Goal: Information Seeking & Learning: Learn about a topic

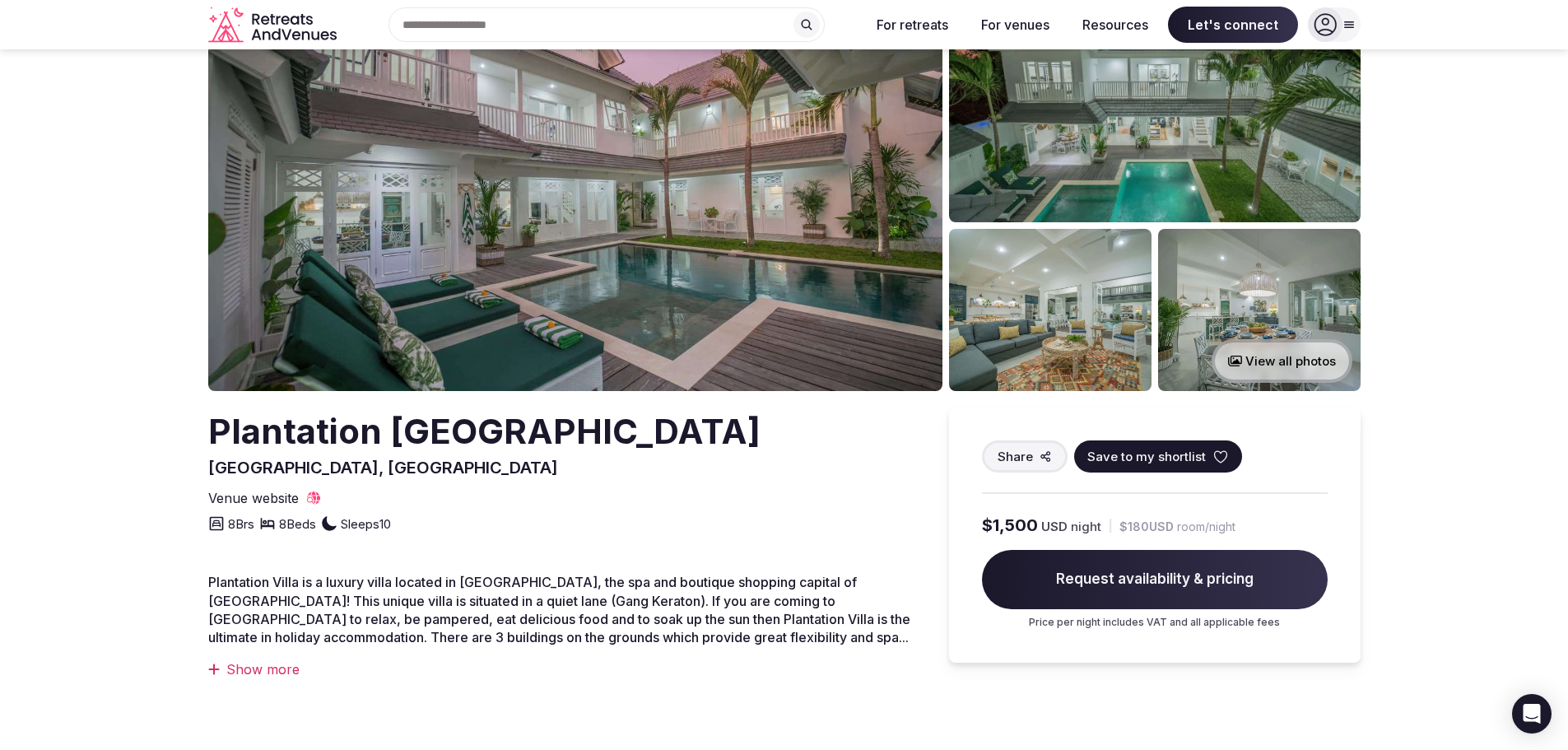
scroll to position [82, 0]
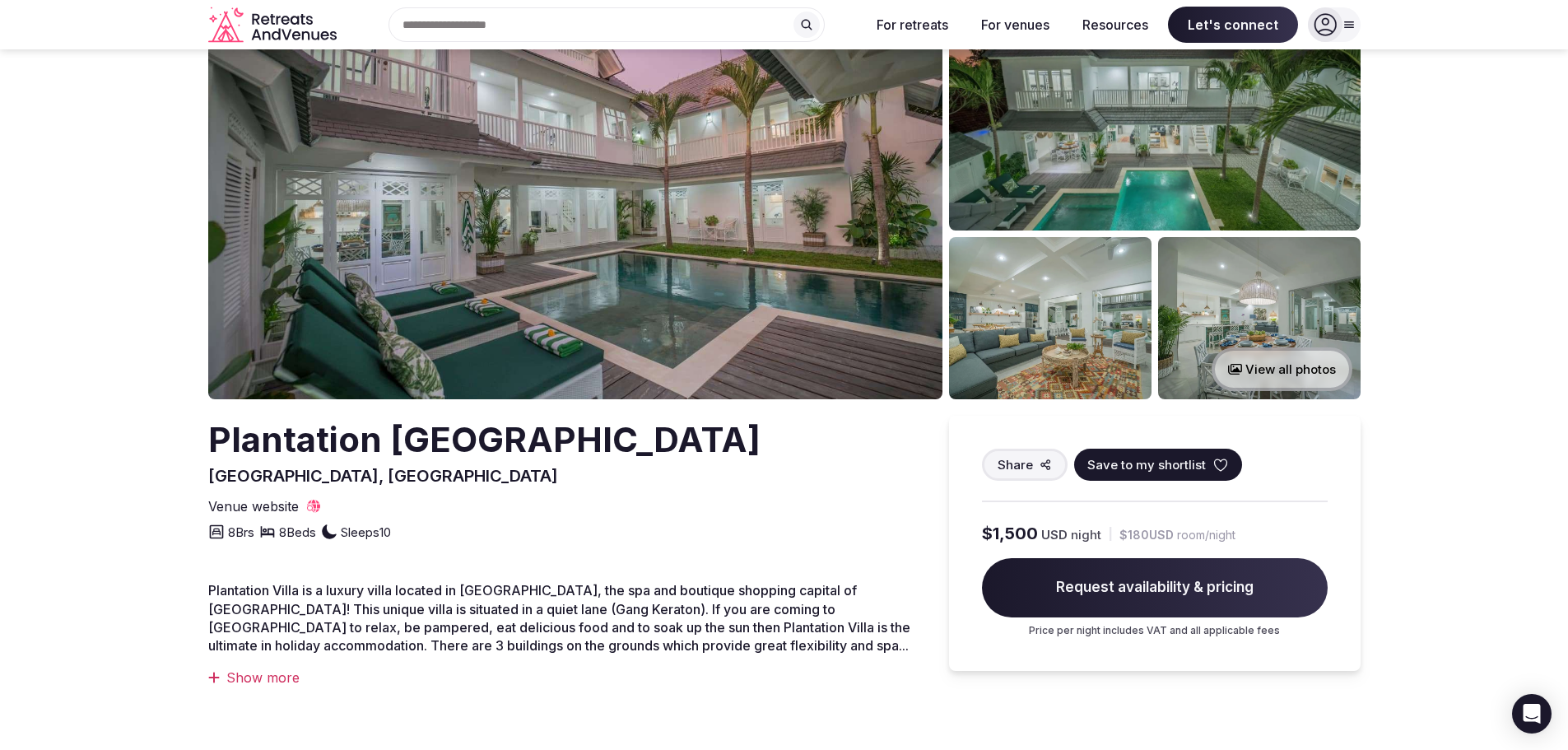
click at [1303, 369] on button "View all photos" at bounding box center [1282, 369] width 140 height 43
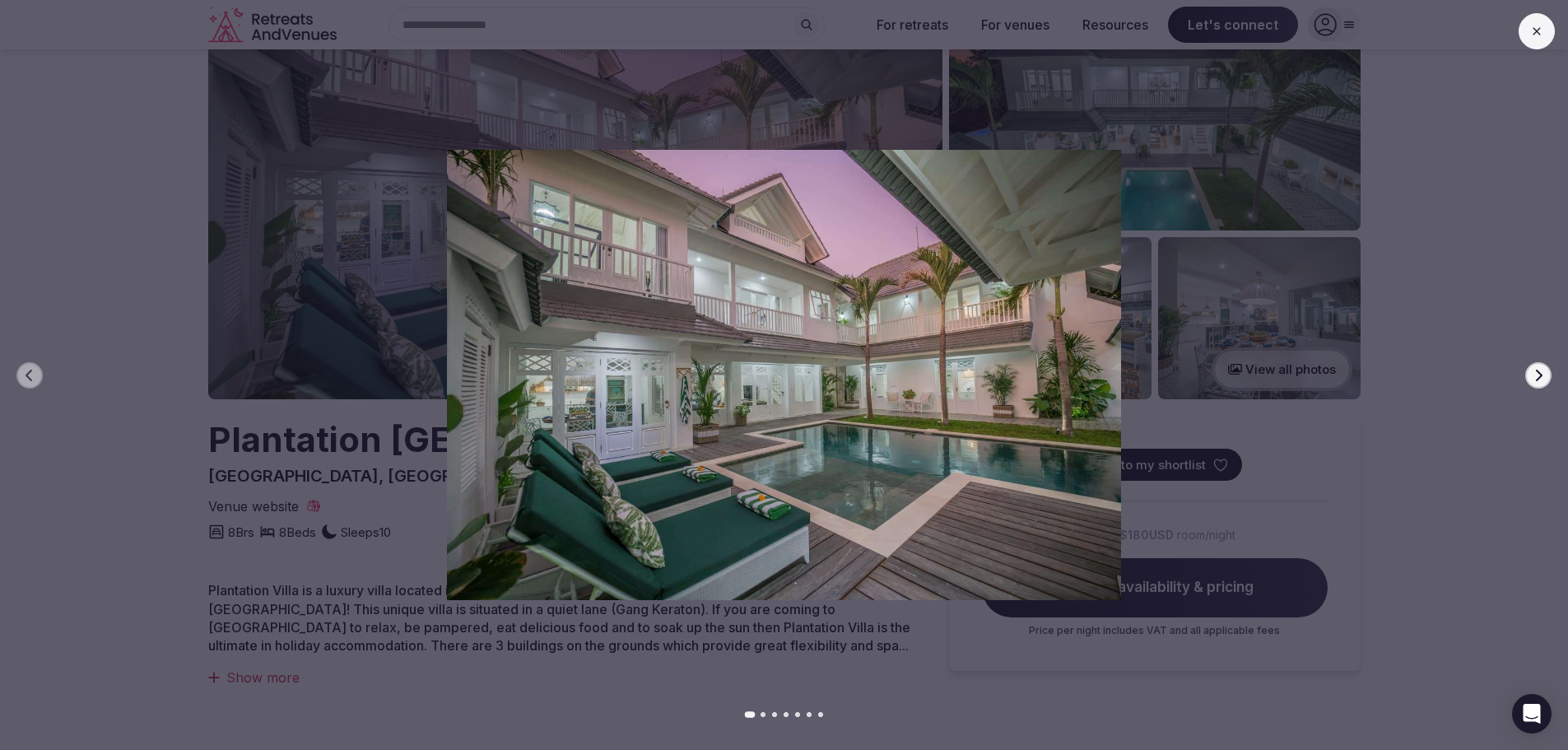
click at [1078, 389] on img at bounding box center [784, 375] width 1098 height 450
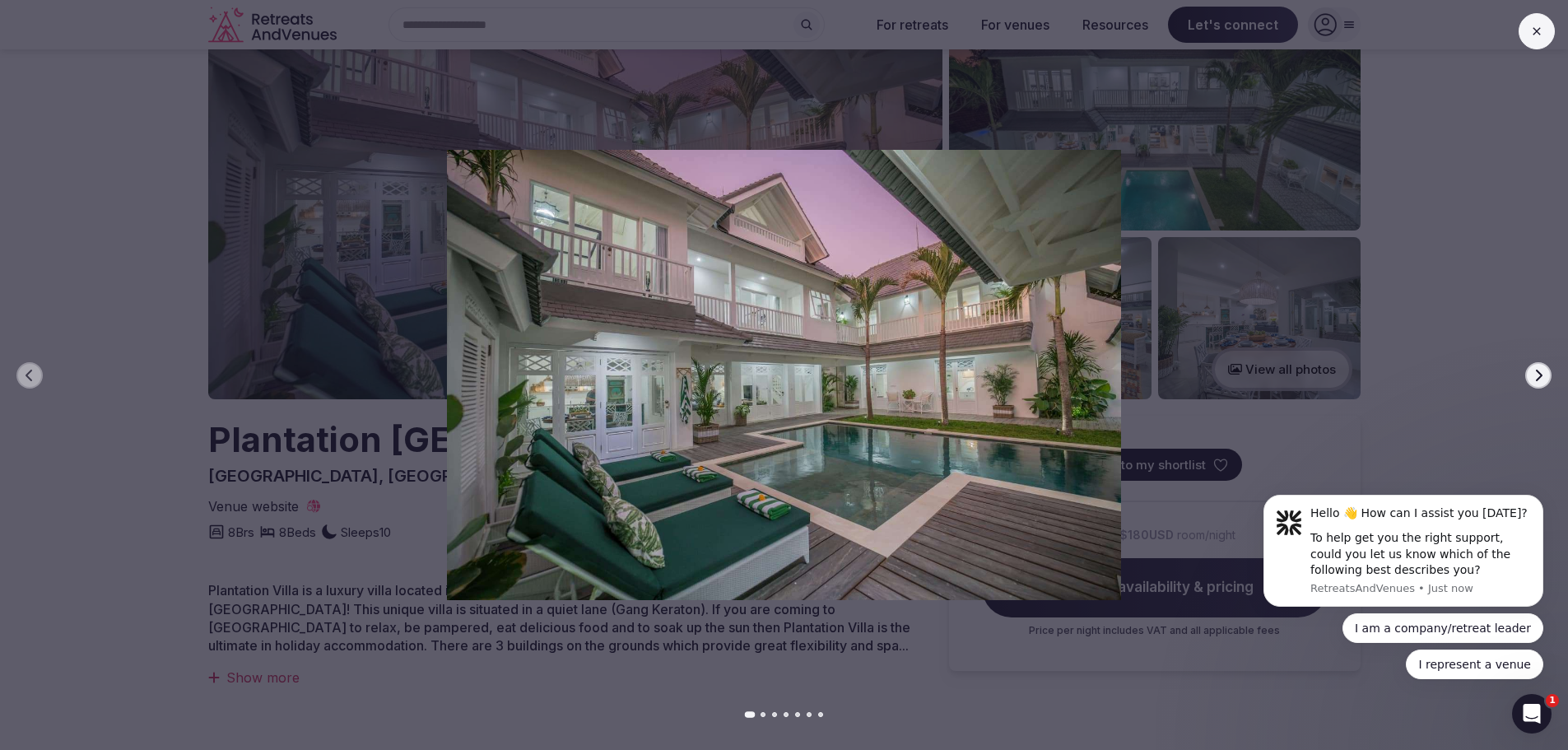
scroll to position [0, 0]
click at [1488, 400] on div at bounding box center [777, 375] width 1581 height 450
click at [1537, 373] on icon "button" at bounding box center [1539, 375] width 13 height 13
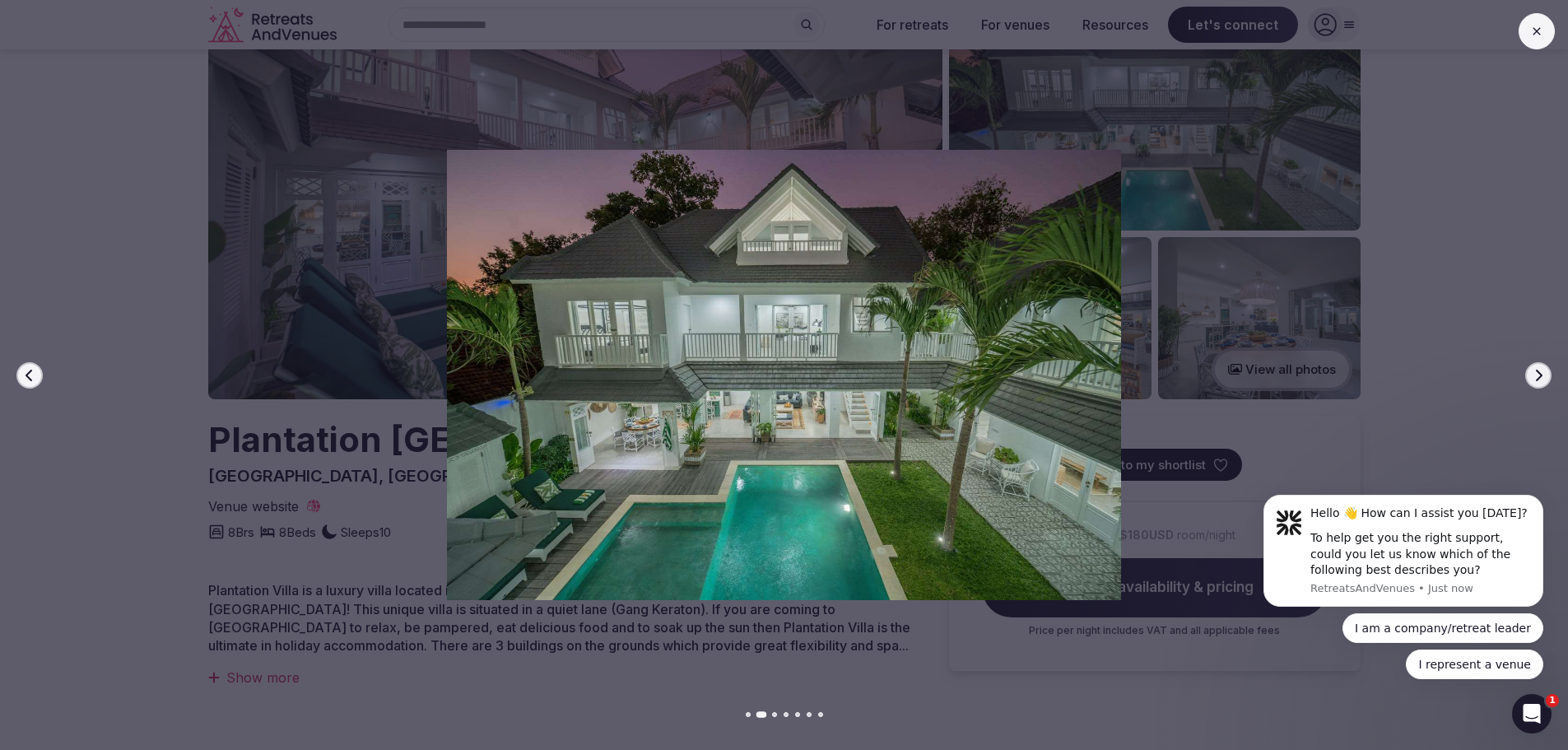
click at [1537, 373] on icon "button" at bounding box center [1539, 375] width 13 height 13
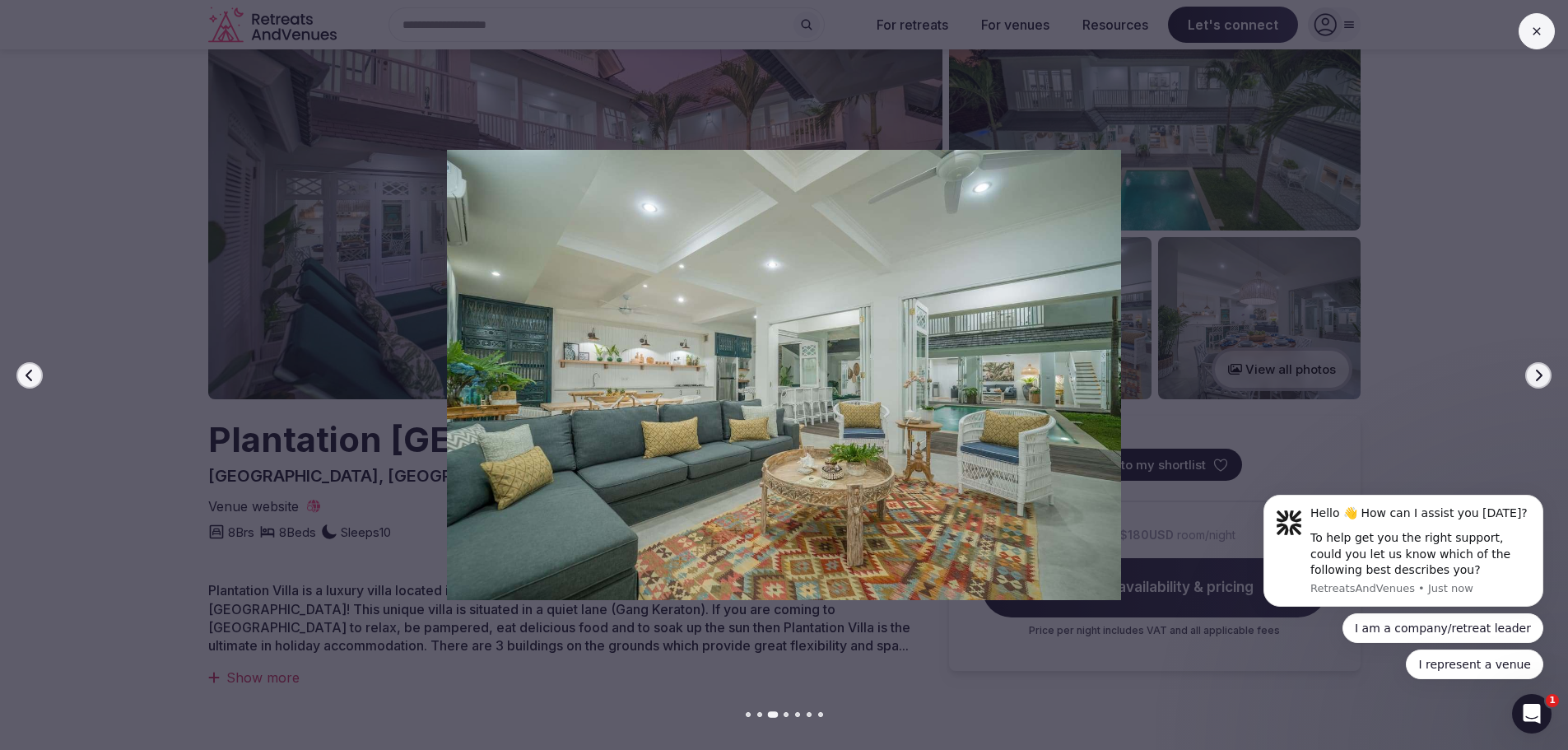
click at [1537, 373] on icon "button" at bounding box center [1539, 375] width 13 height 13
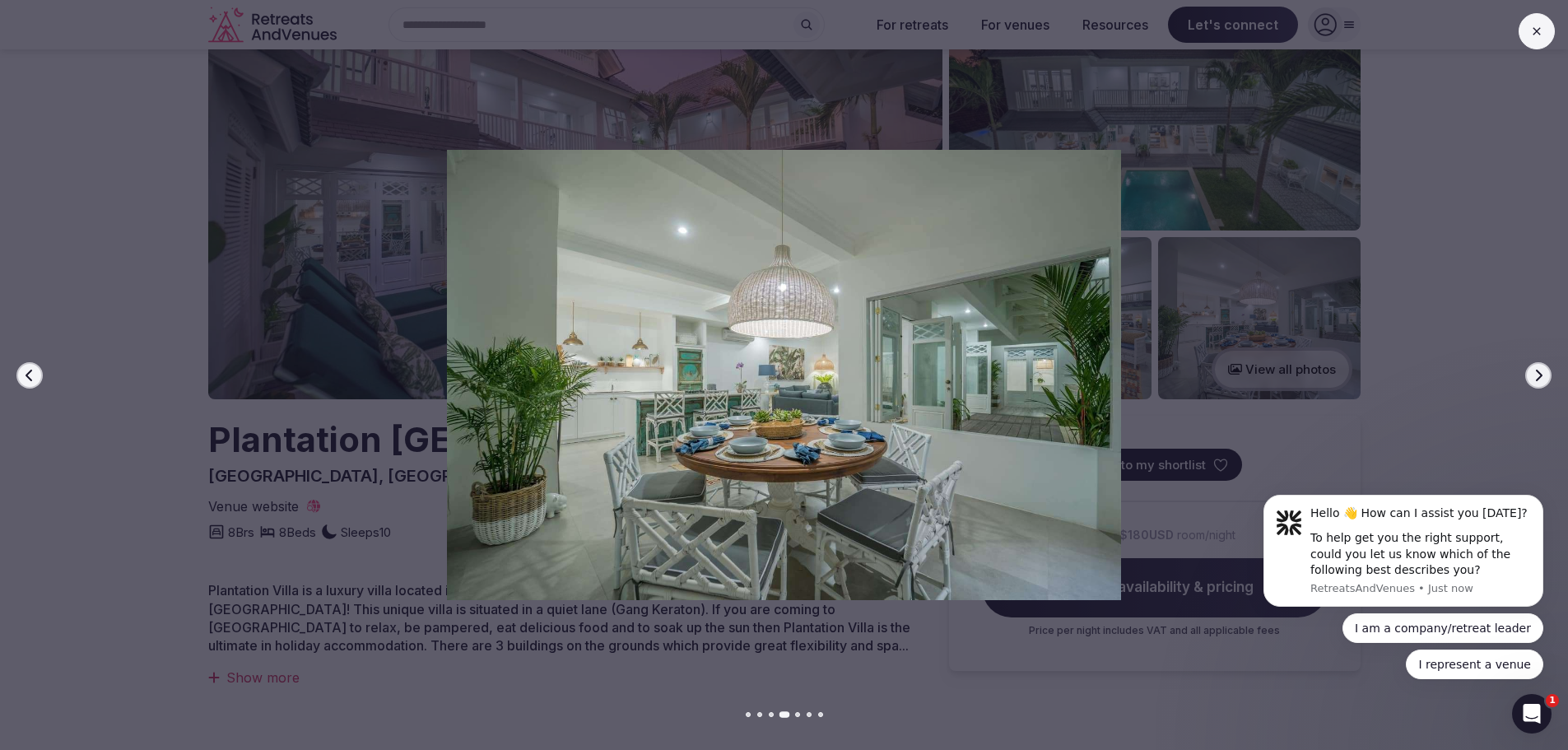
click at [1537, 373] on icon "button" at bounding box center [1539, 375] width 13 height 13
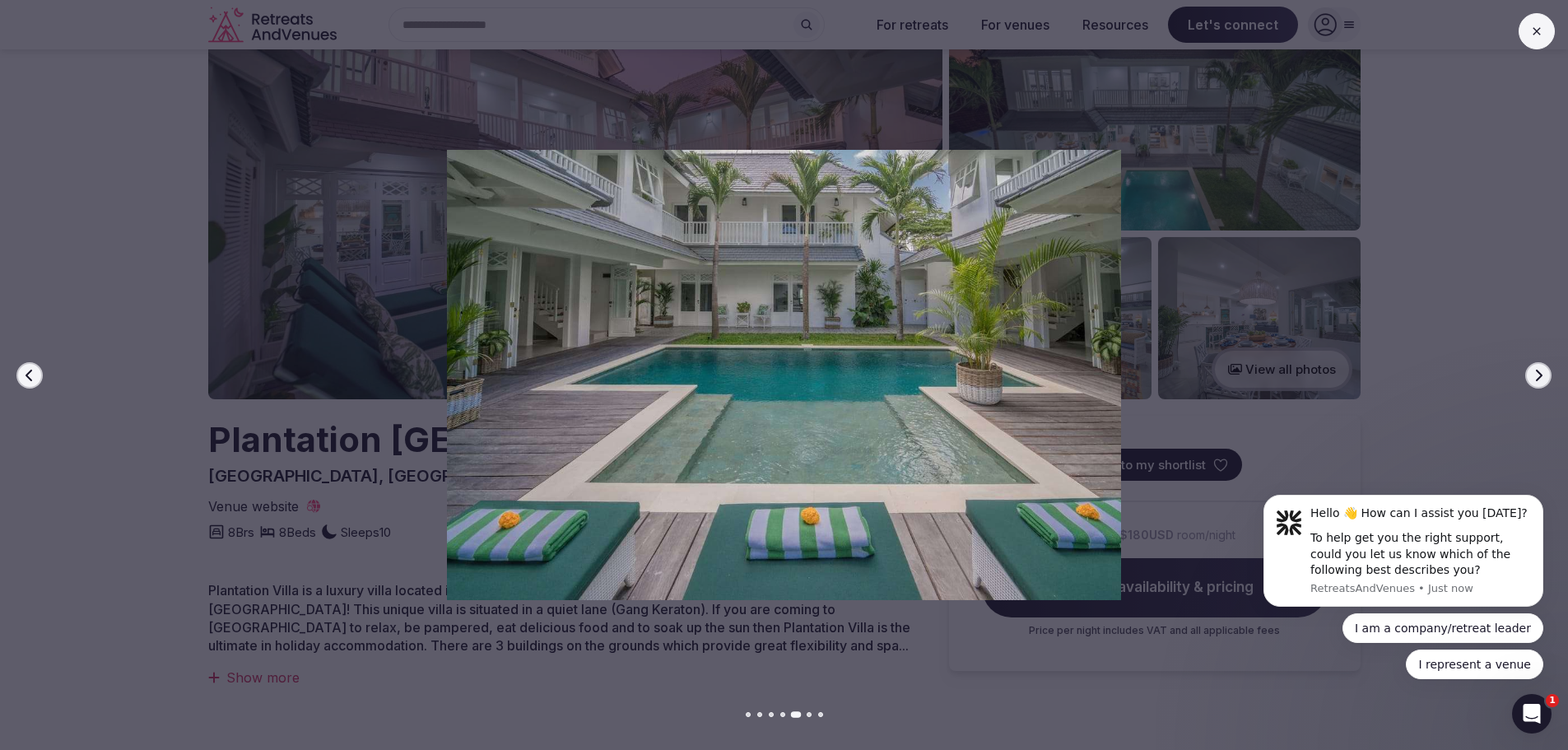
click at [1537, 373] on icon "button" at bounding box center [1539, 375] width 13 height 13
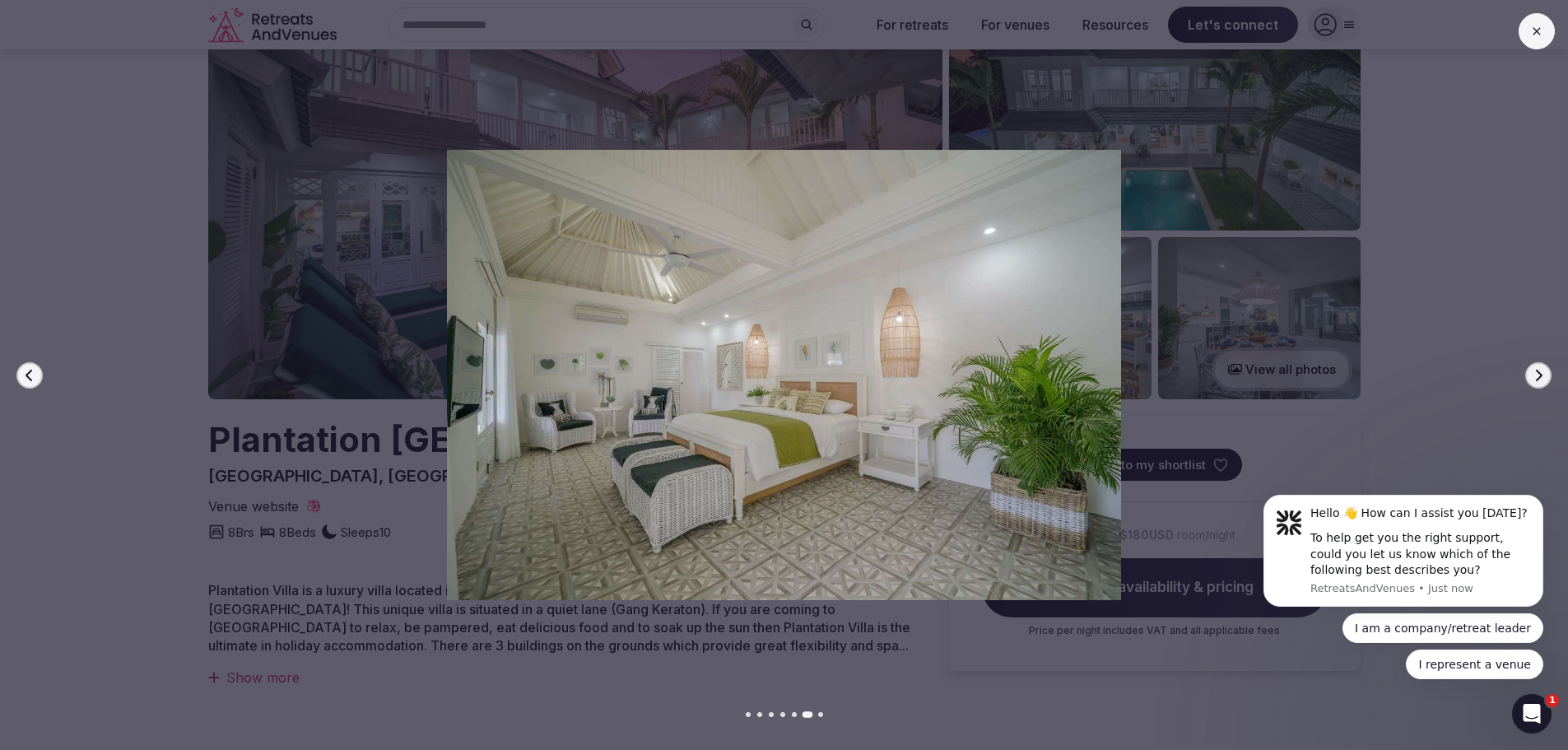
click at [1537, 373] on icon "button" at bounding box center [1539, 375] width 13 height 13
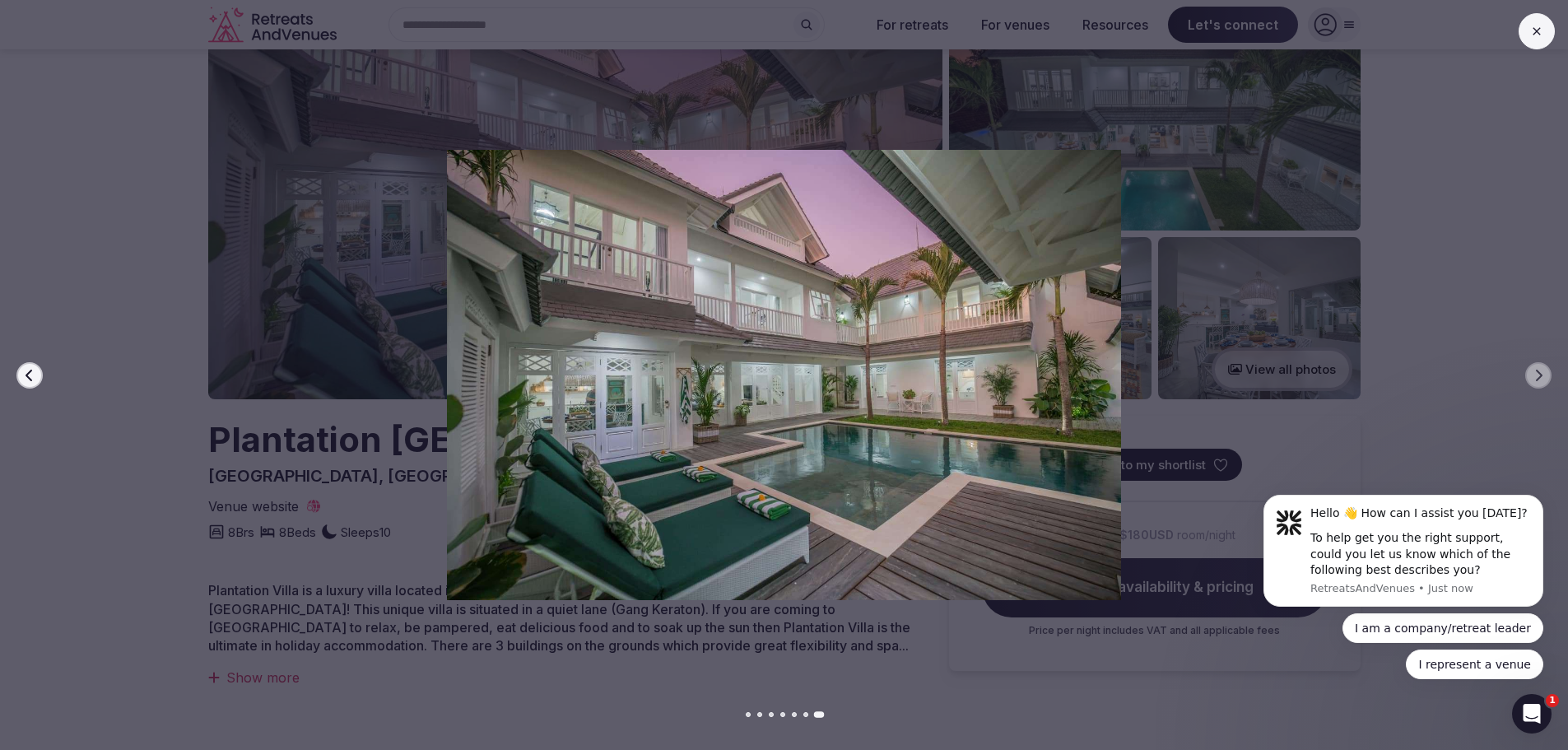
click at [31, 377] on icon "button" at bounding box center [29, 375] width 13 height 13
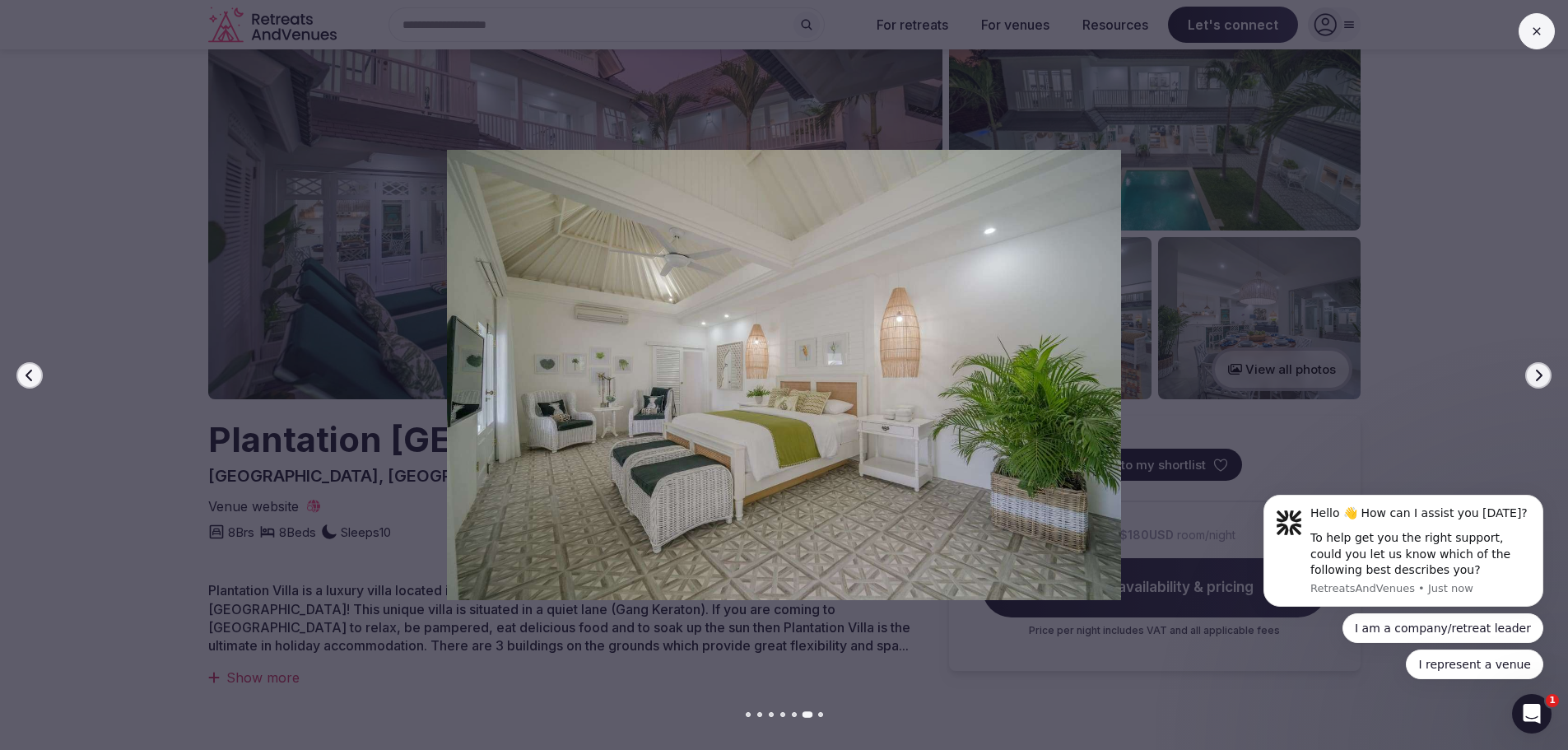
click at [31, 377] on icon "button" at bounding box center [29, 375] width 13 height 13
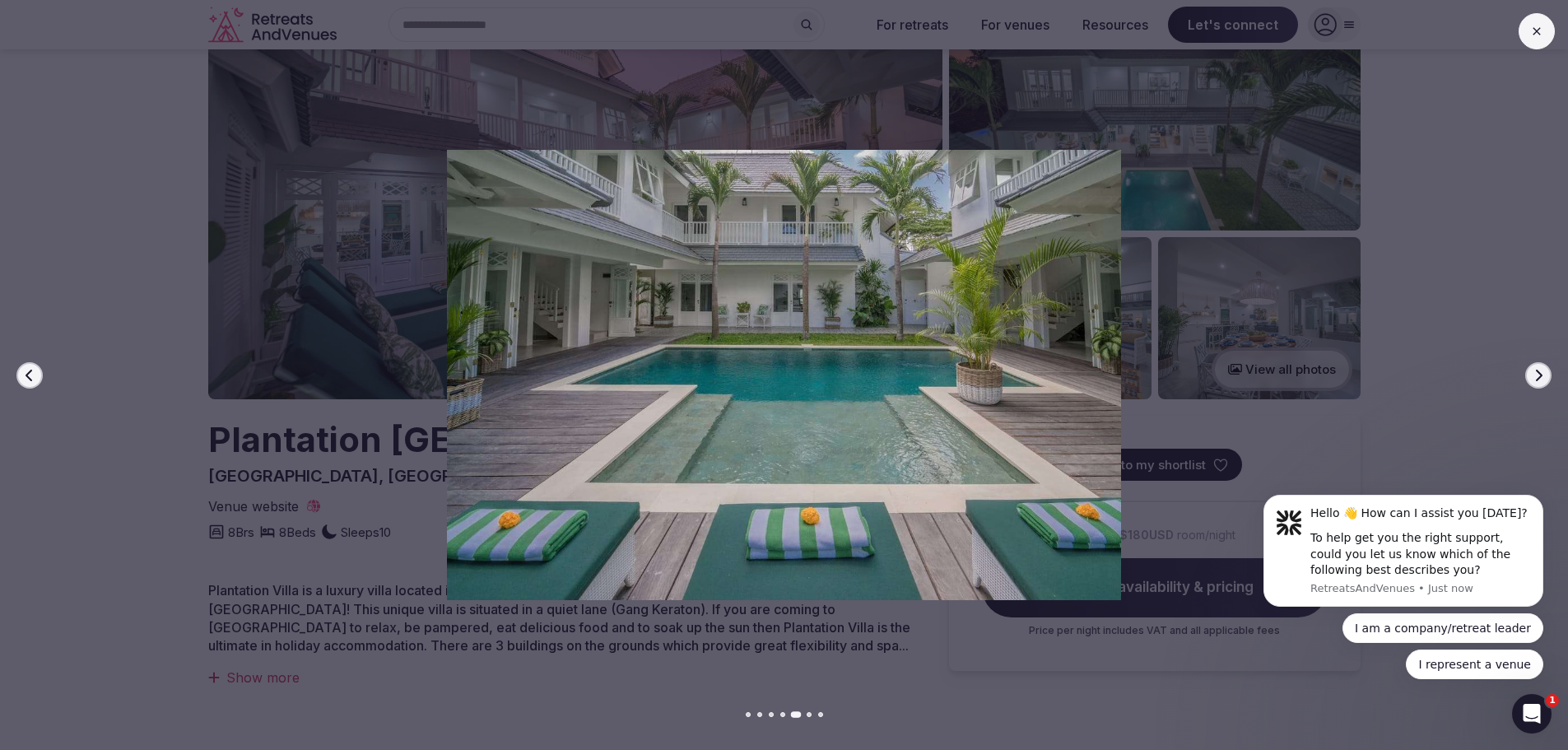
click at [31, 377] on icon "button" at bounding box center [29, 375] width 13 height 13
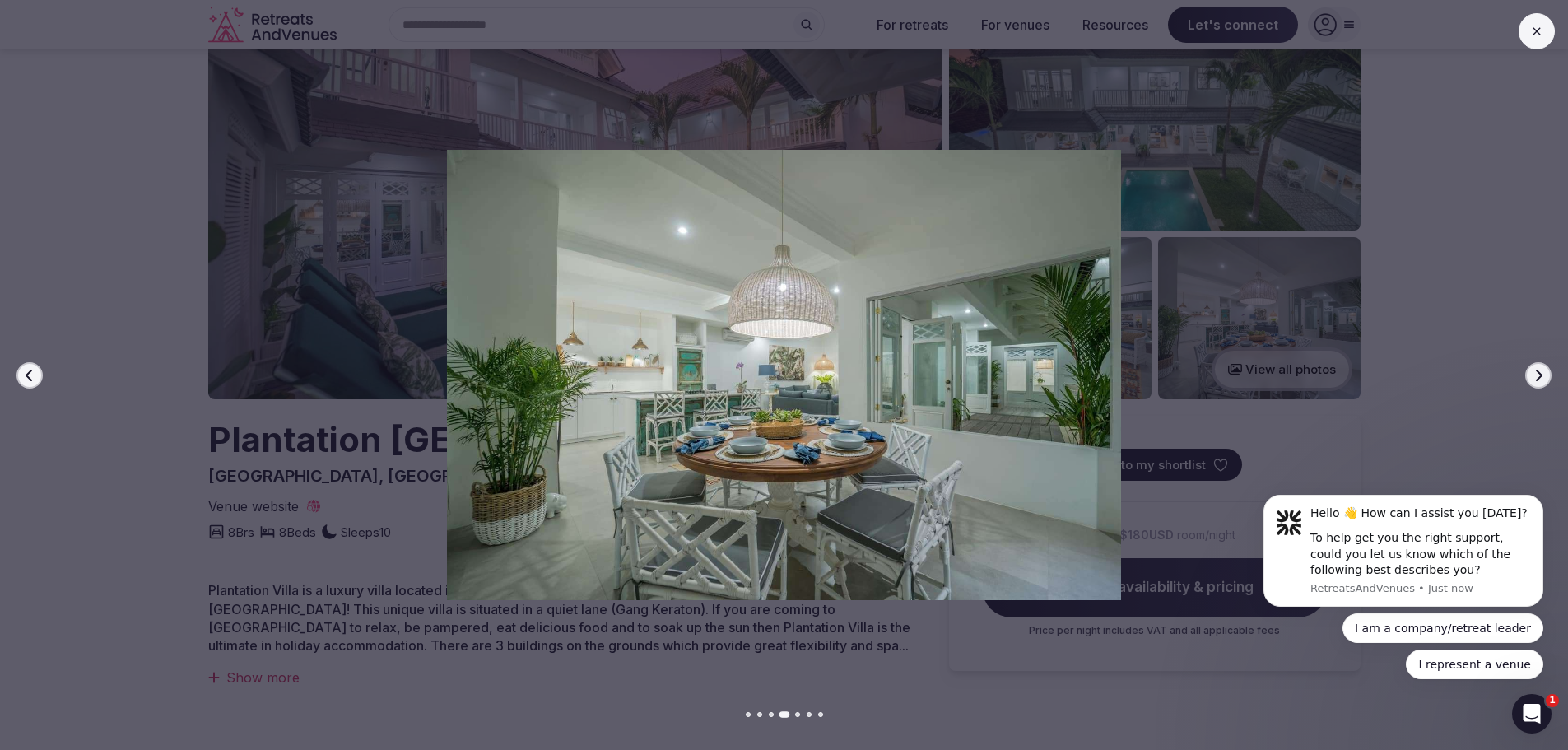
click at [31, 377] on icon "button" at bounding box center [29, 375] width 13 height 13
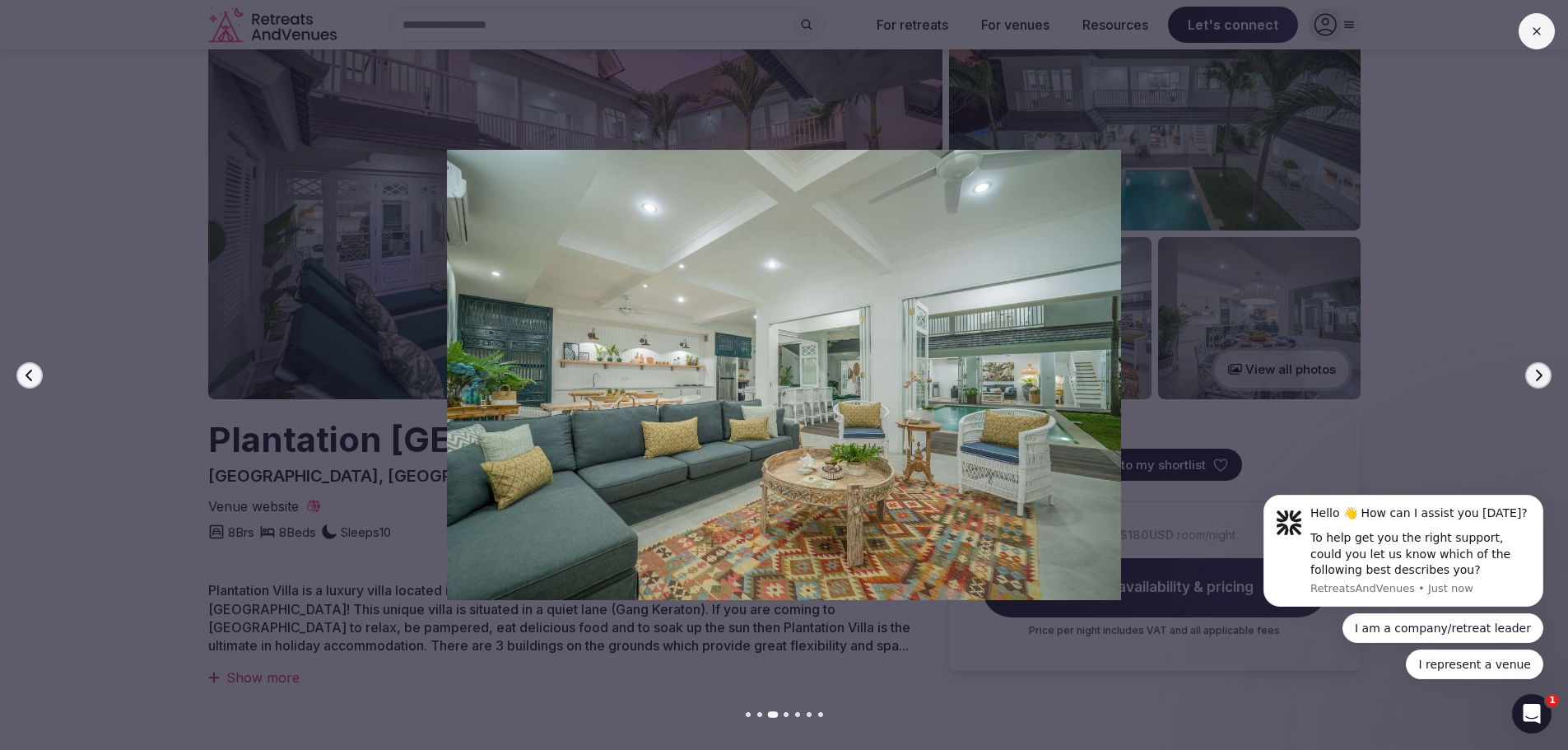
click at [31, 377] on icon "button" at bounding box center [29, 375] width 13 height 13
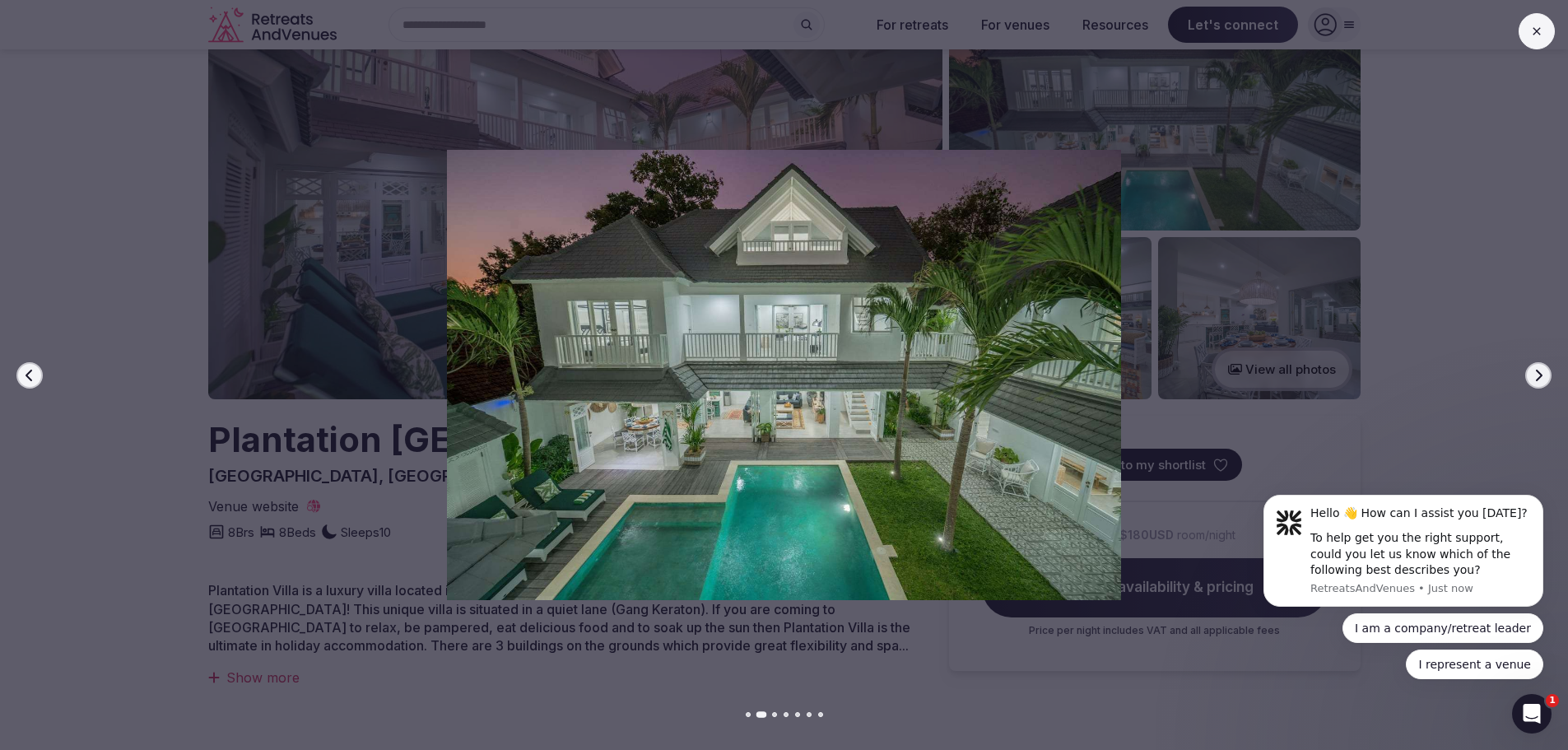
click at [1435, 205] on div at bounding box center [777, 375] width 1581 height 450
click at [1446, 389] on div at bounding box center [777, 375] width 1581 height 450
click at [1535, 370] on icon "button" at bounding box center [1539, 375] width 13 height 13
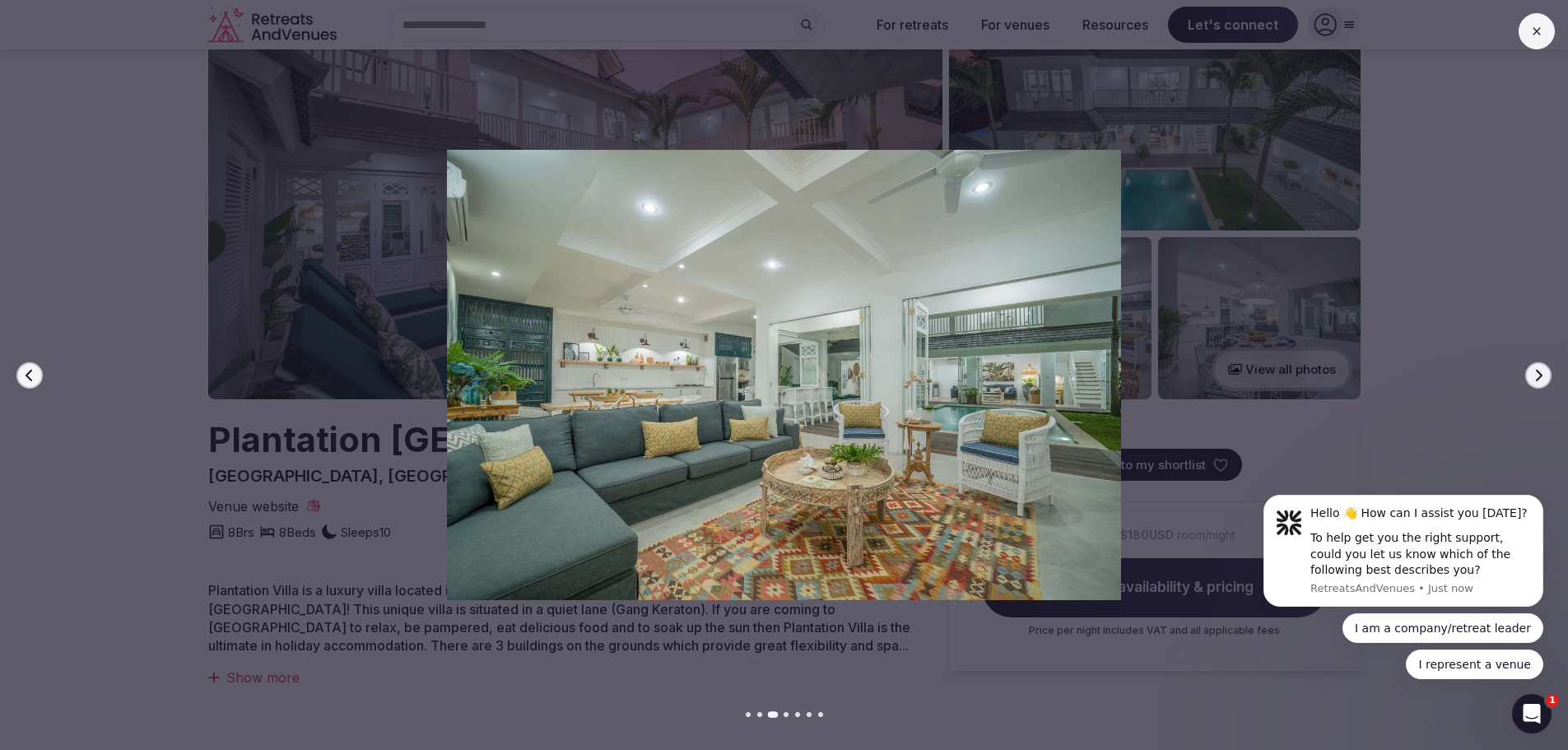
click at [1541, 36] on icon at bounding box center [1537, 31] width 13 height 13
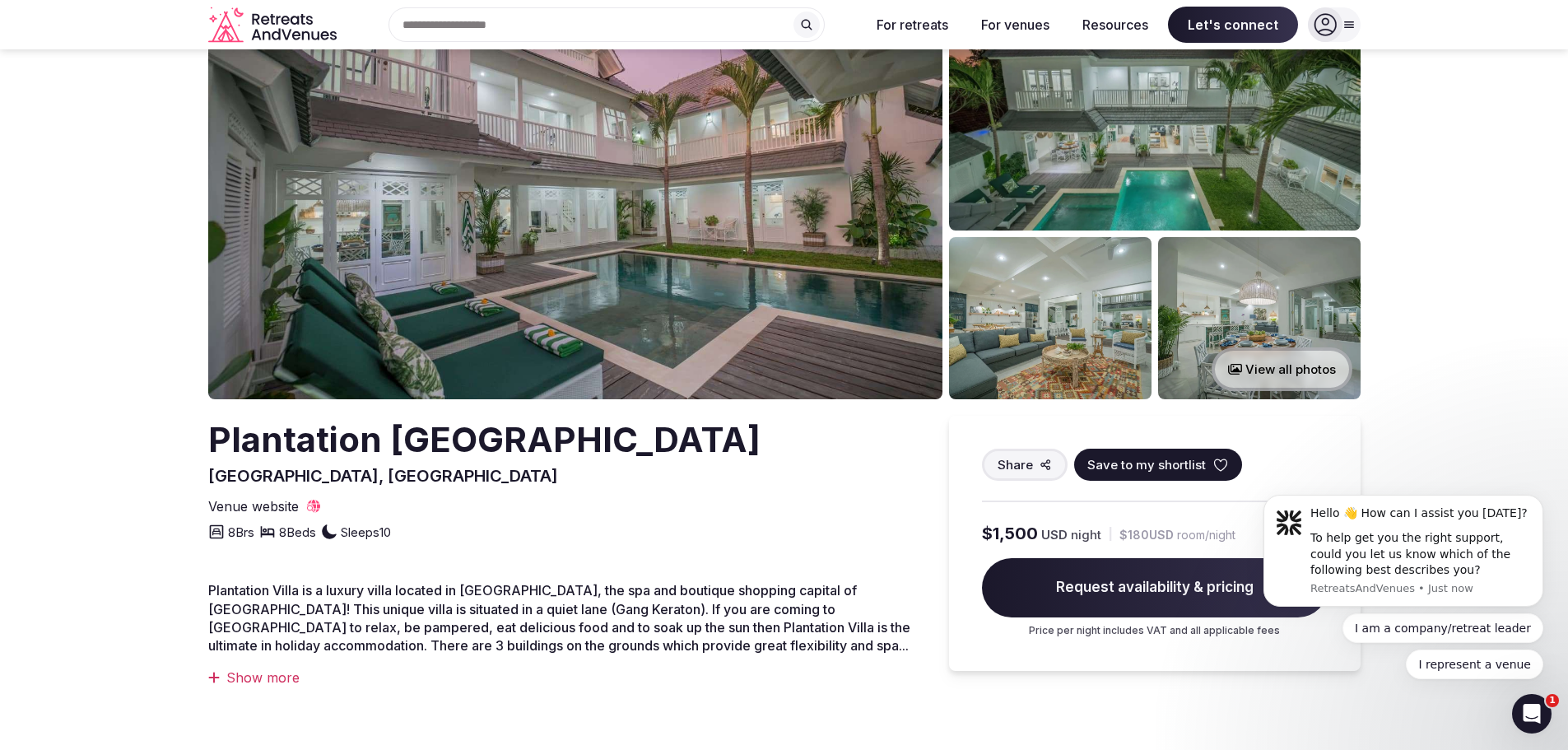
click at [825, 237] on img at bounding box center [575, 200] width 734 height 399
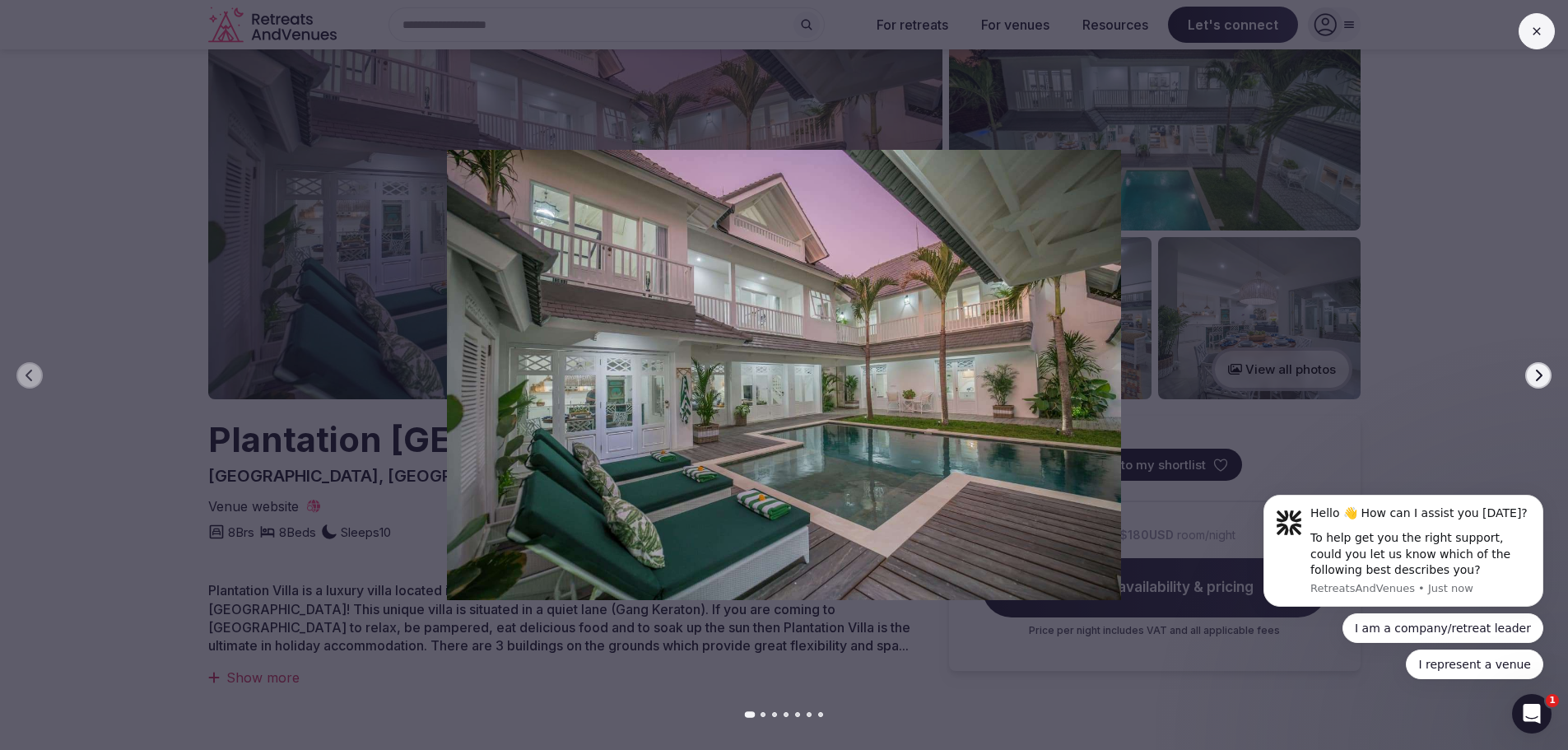
click at [1540, 36] on icon at bounding box center [1537, 31] width 13 height 13
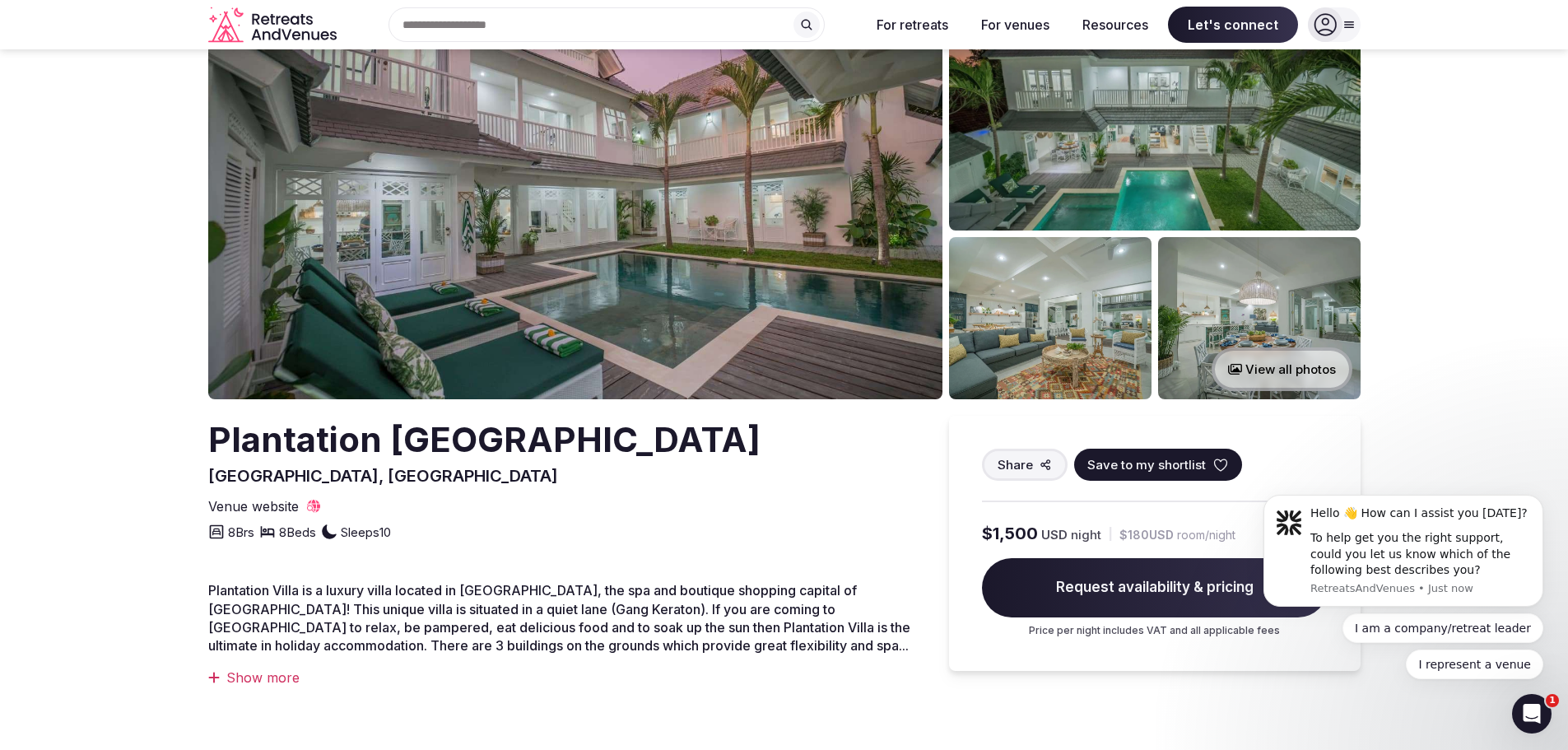
click at [1294, 367] on button "View all photos" at bounding box center [1282, 369] width 140 height 43
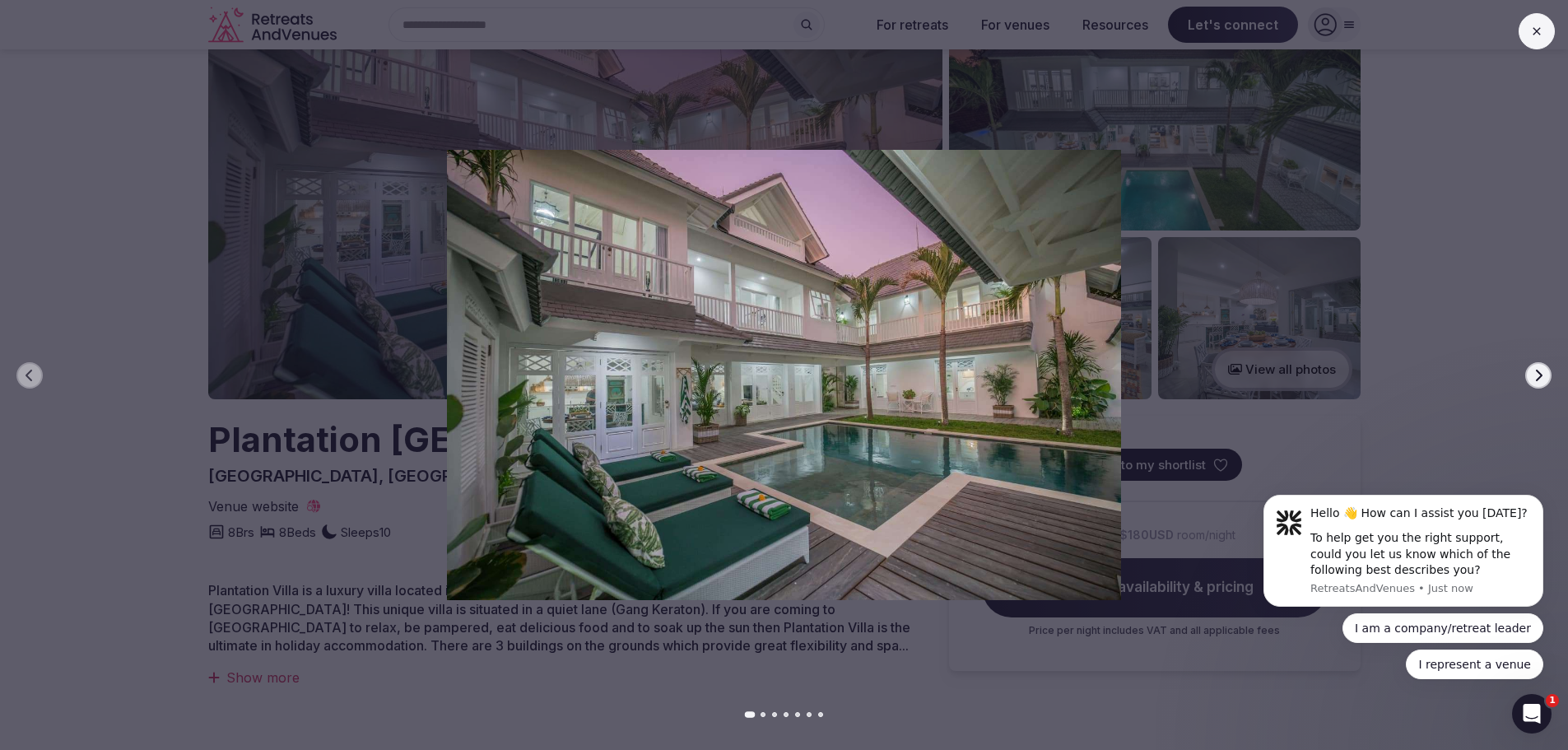
click at [1537, 377] on icon "button" at bounding box center [1539, 375] width 13 height 13
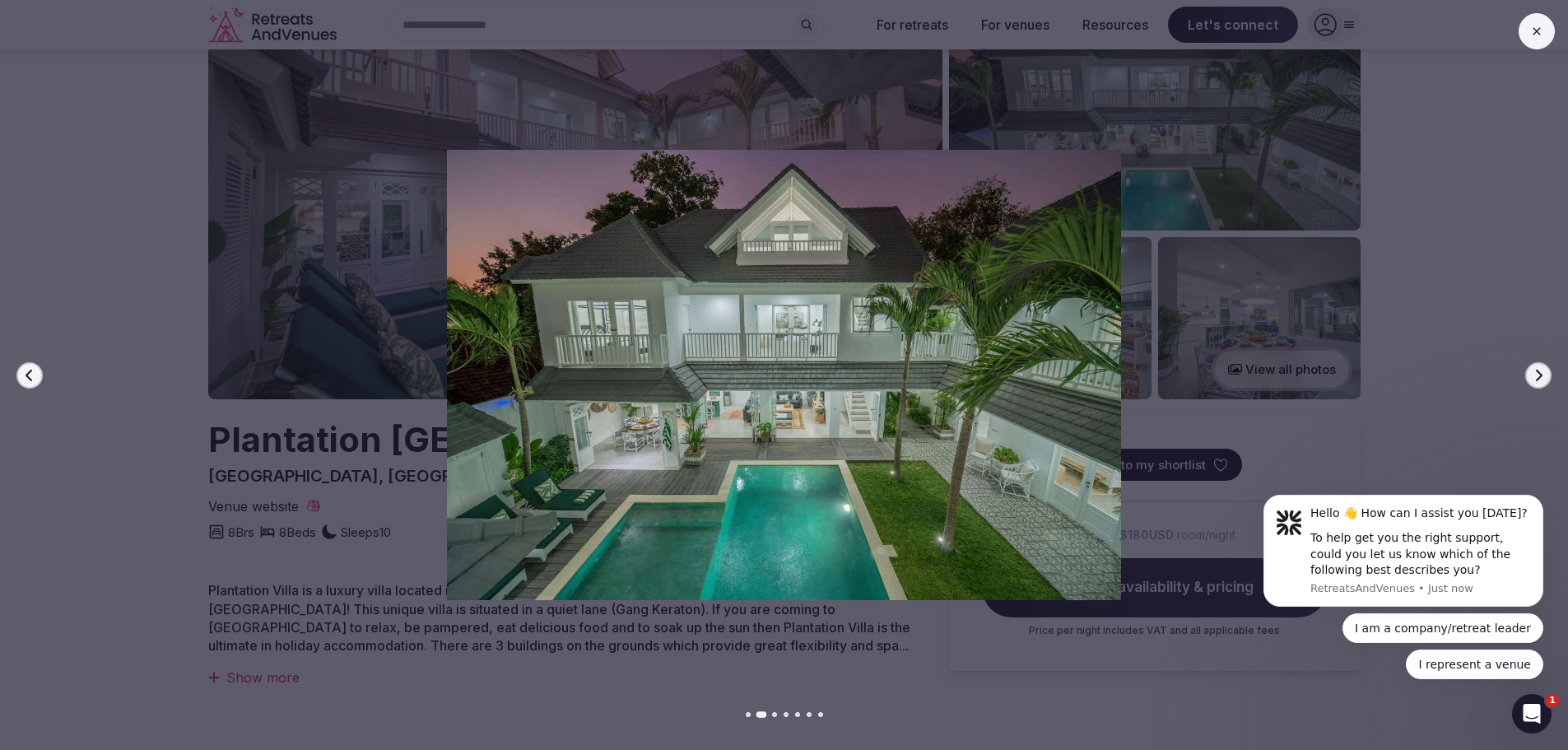
click at [1537, 377] on icon "button" at bounding box center [1539, 375] width 13 height 13
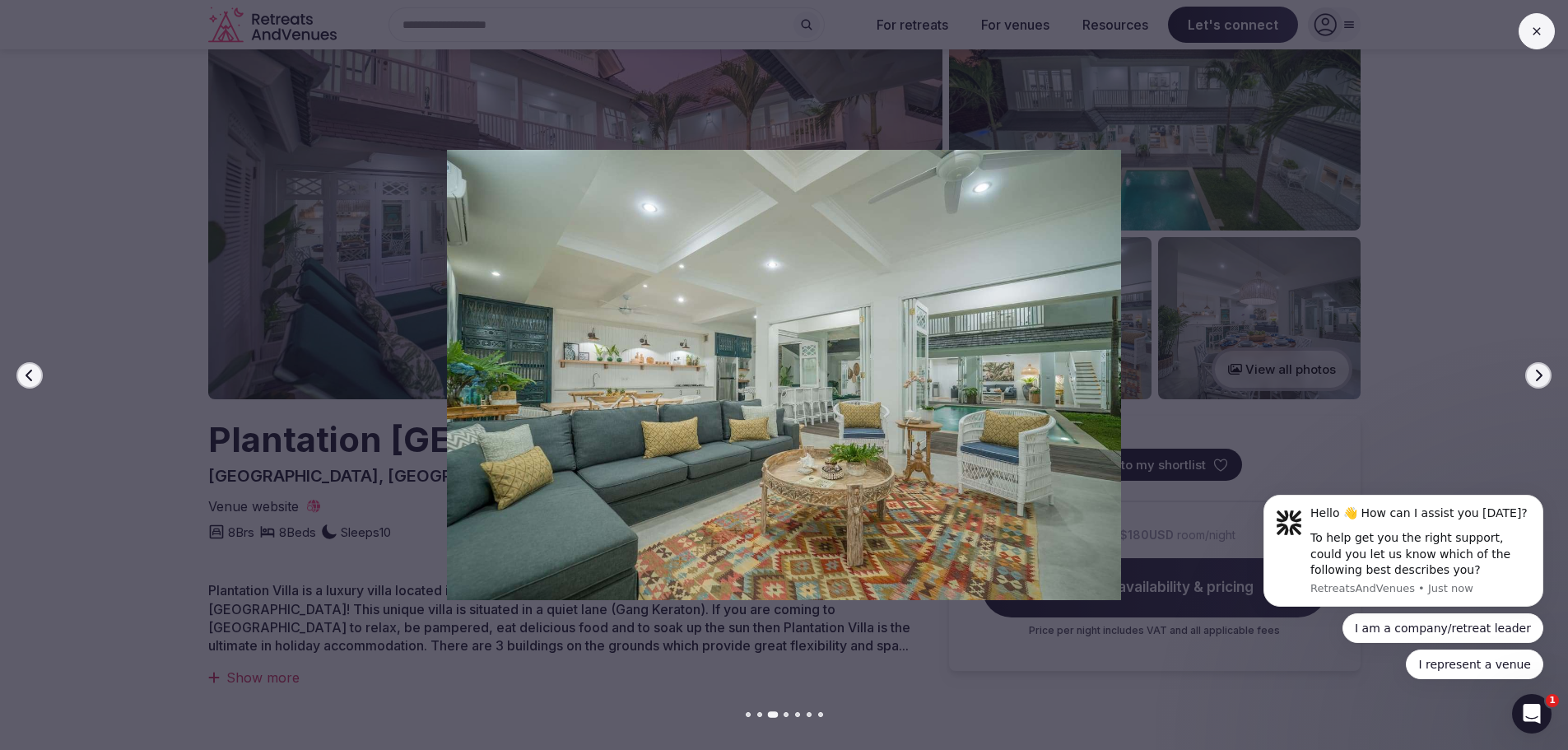
click at [1537, 377] on icon "button" at bounding box center [1539, 375] width 13 height 13
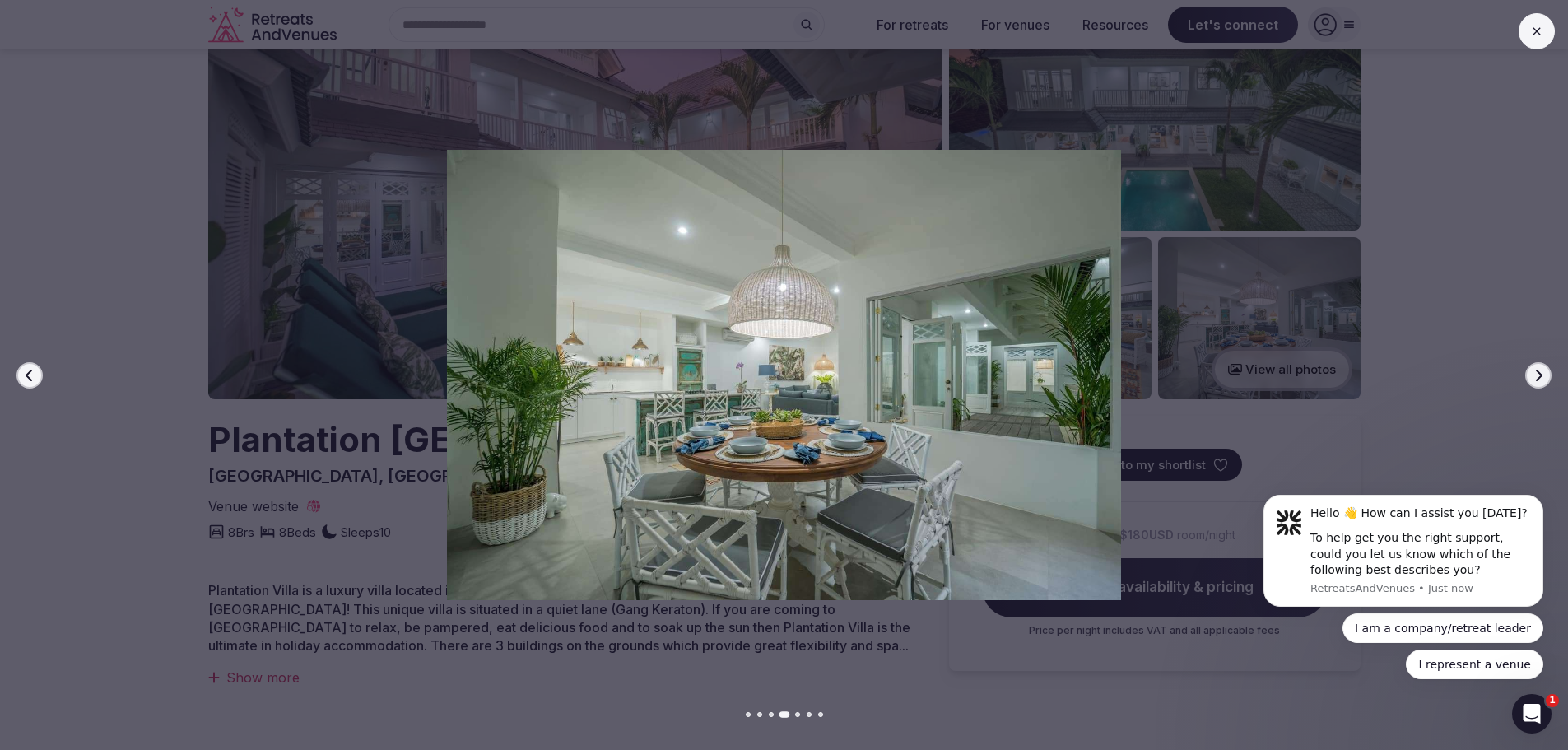
click at [28, 371] on icon "button" at bounding box center [29, 375] width 13 height 13
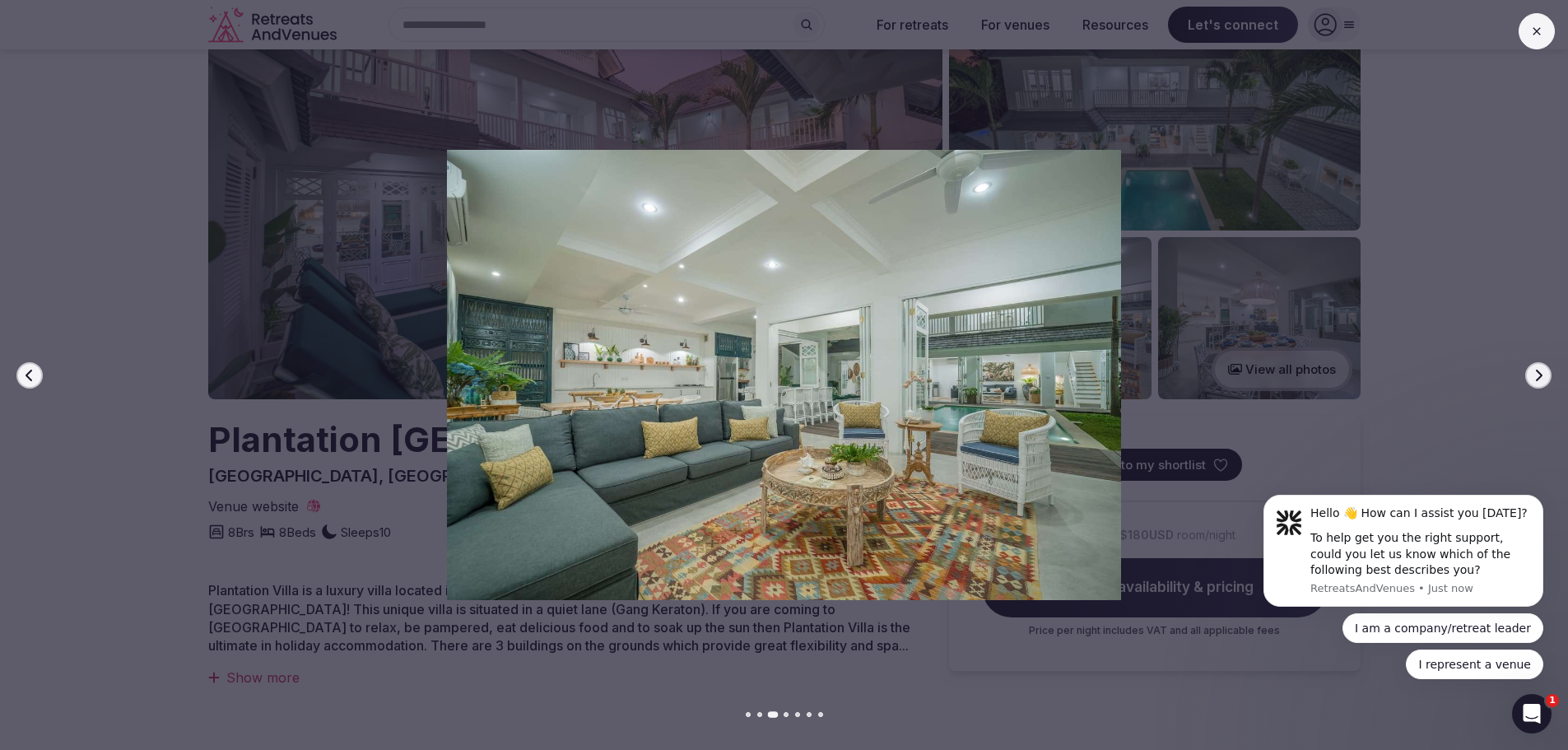
click at [1539, 375] on icon "button" at bounding box center [1539, 375] width 13 height 13
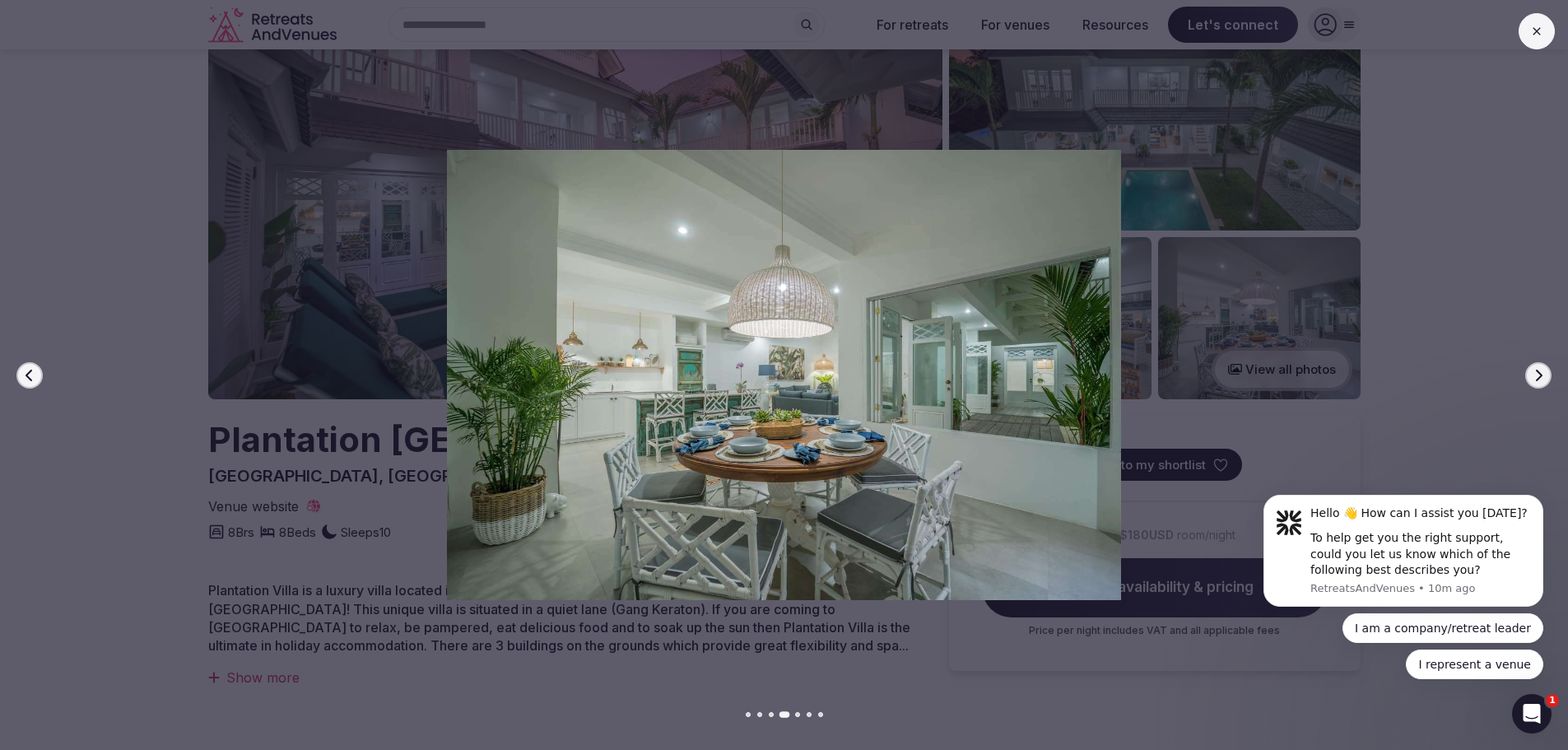
click at [371, 392] on img at bounding box center [784, 375] width 1098 height 450
click at [1537, 28] on icon at bounding box center [1537, 31] width 13 height 13
